Goal: Task Accomplishment & Management: Use online tool/utility

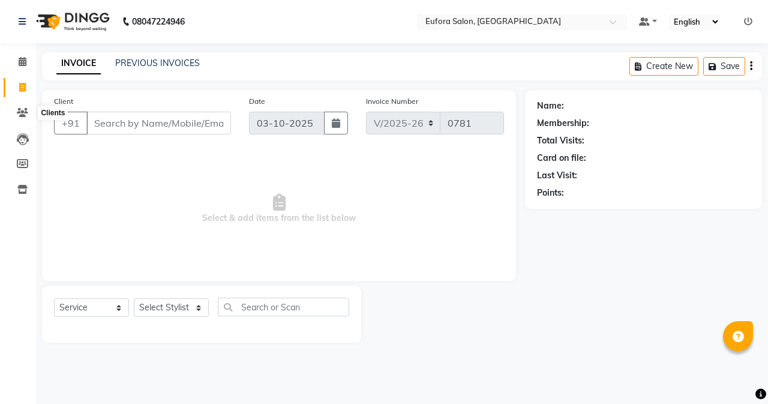
select select "6684"
select select "service"
click at [20, 164] on icon at bounding box center [22, 163] width 11 height 9
select select
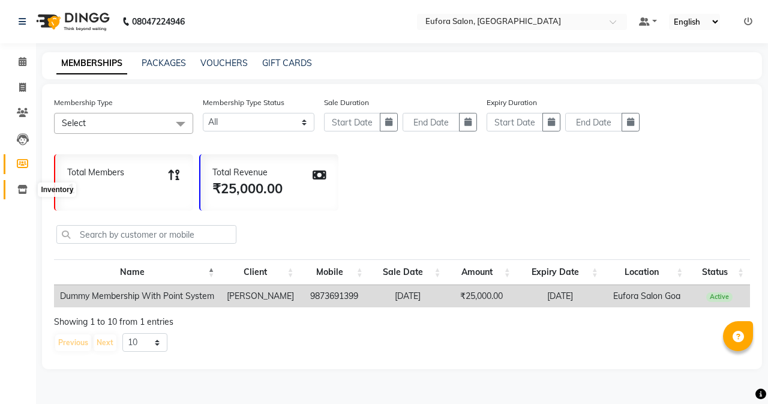
click at [24, 190] on icon at bounding box center [22, 189] width 10 height 9
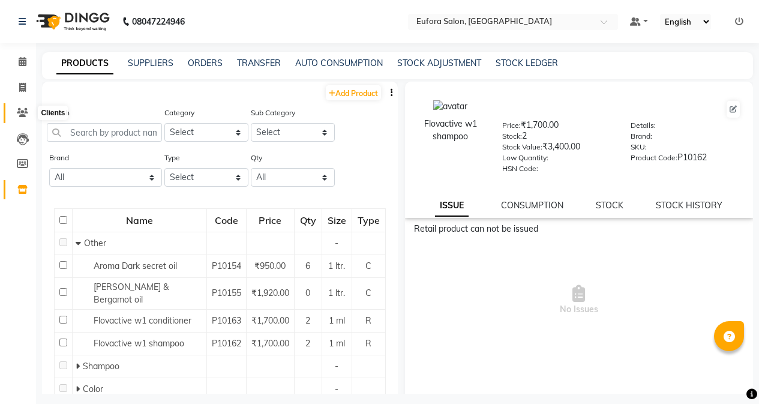
click at [25, 113] on icon at bounding box center [22, 112] width 11 height 9
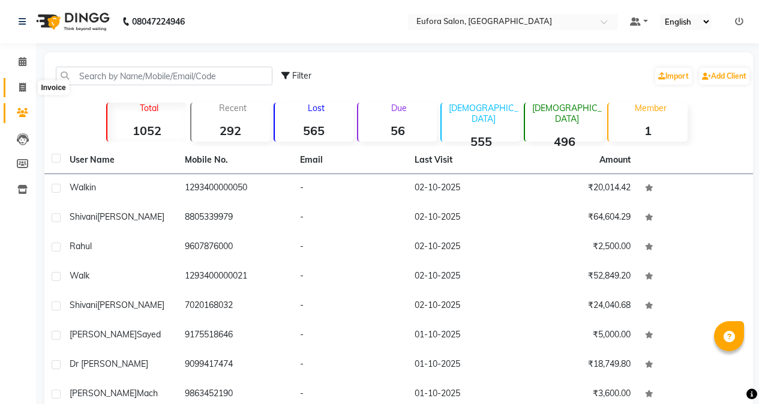
click at [22, 90] on icon at bounding box center [22, 87] width 7 height 9
select select "service"
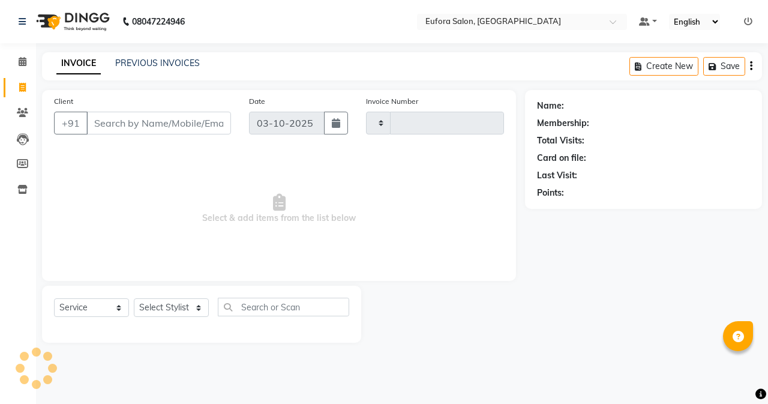
type input "0781"
select select "6684"
click at [20, 61] on icon at bounding box center [23, 61] width 8 height 9
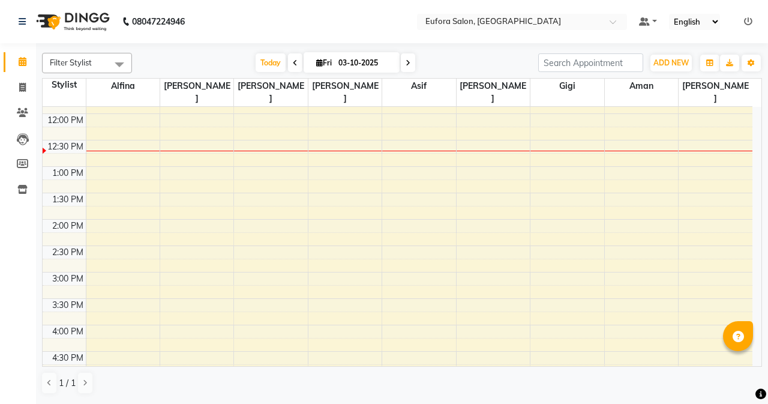
scroll to position [174, 0]
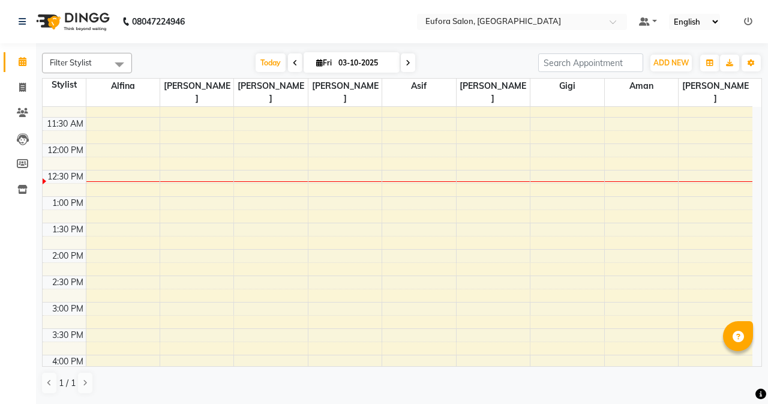
click at [406, 63] on icon at bounding box center [408, 62] width 5 height 7
type input "04-10-2025"
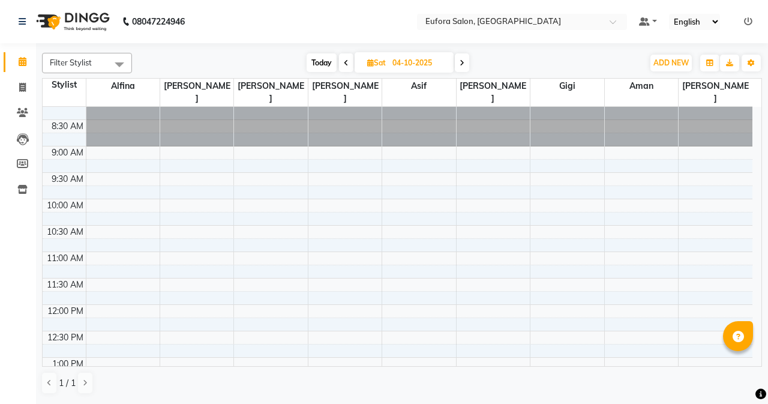
scroll to position [0, 0]
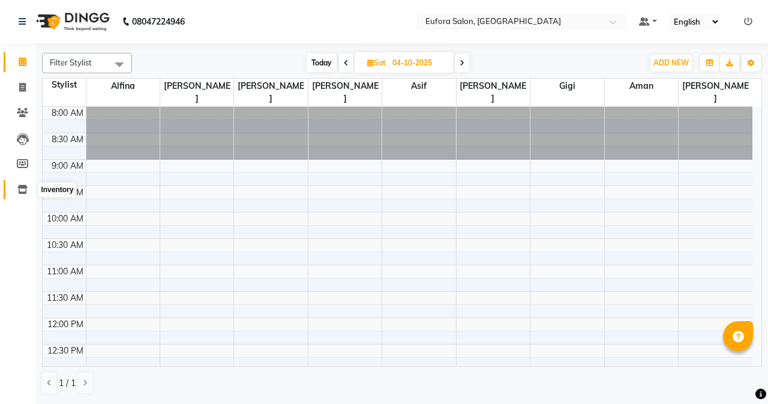
click at [18, 192] on icon at bounding box center [22, 189] width 10 height 9
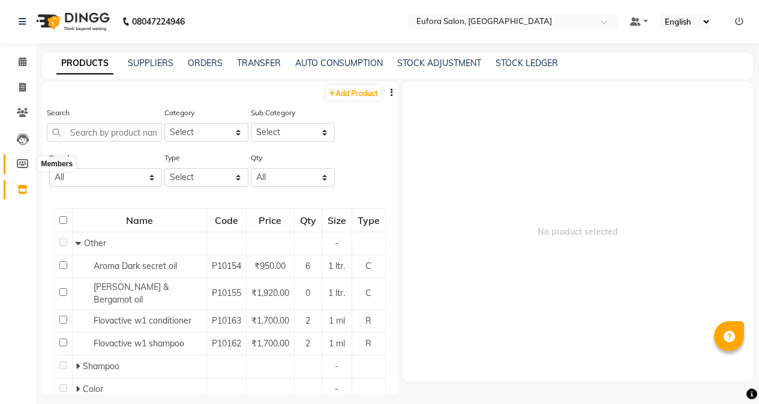
click at [25, 163] on icon at bounding box center [22, 163] width 11 height 9
select select
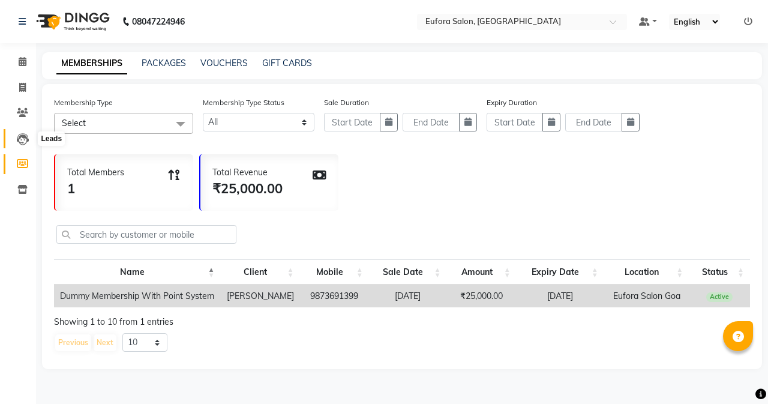
click at [22, 143] on icon at bounding box center [23, 139] width 12 height 12
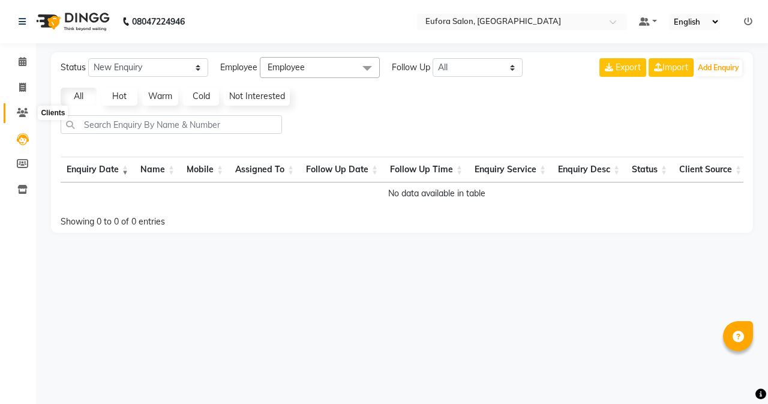
click at [28, 113] on icon at bounding box center [22, 112] width 11 height 9
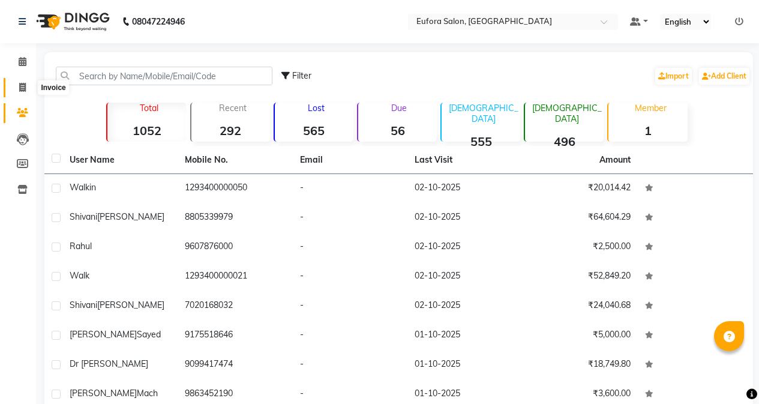
click at [27, 87] on span at bounding box center [22, 88] width 21 height 14
select select "service"
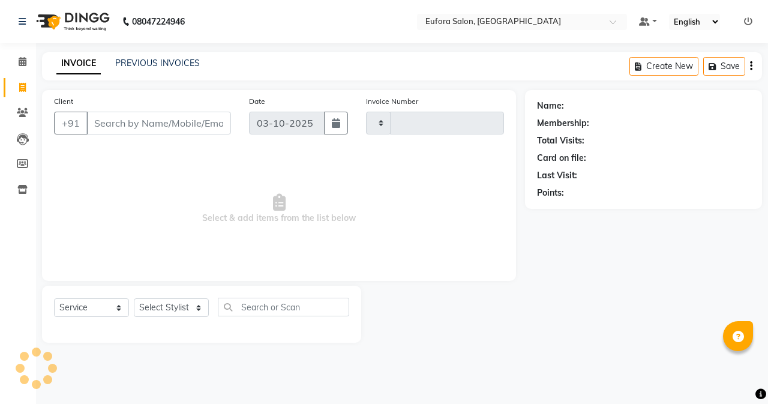
type input "0781"
select select "6684"
click at [20, 61] on icon at bounding box center [23, 61] width 8 height 9
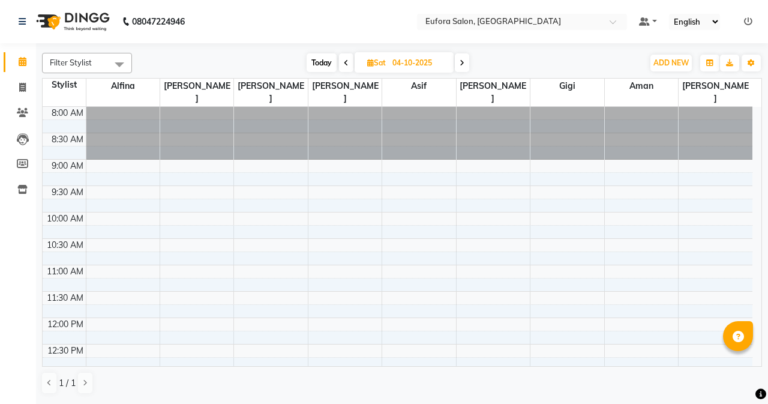
click at [119, 67] on span at bounding box center [119, 64] width 24 height 23
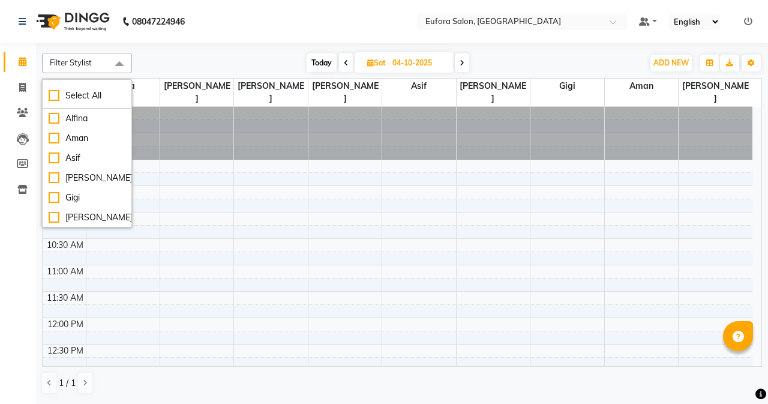
click at [229, 64] on div "[DATE] [DATE]" at bounding box center [387, 63] width 499 height 18
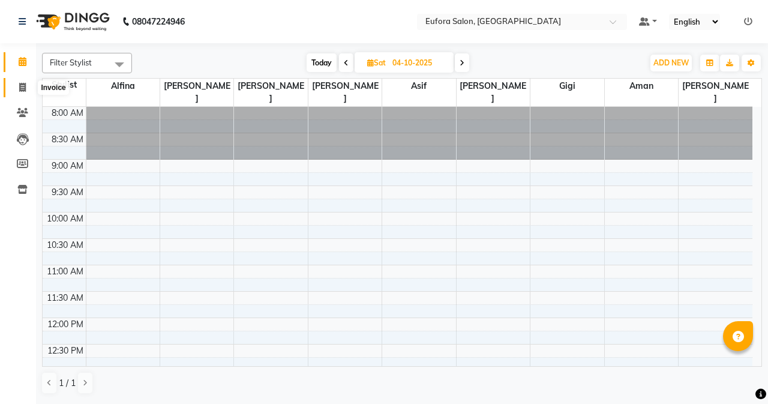
click at [23, 81] on span at bounding box center [22, 88] width 21 height 14
select select "service"
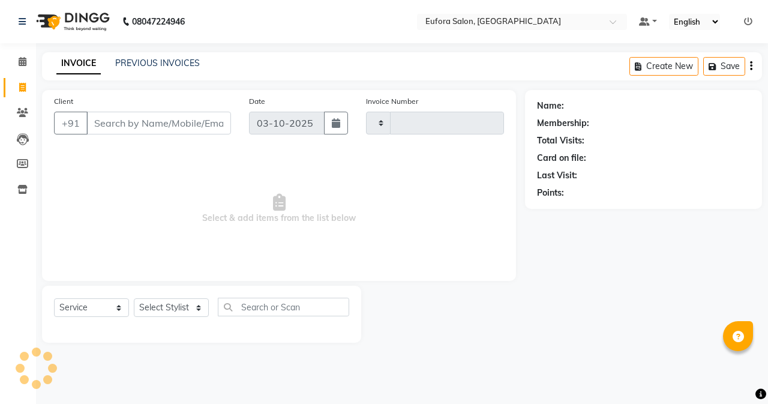
type input "0781"
select select "6684"
